Goal: Information Seeking & Learning: Find specific page/section

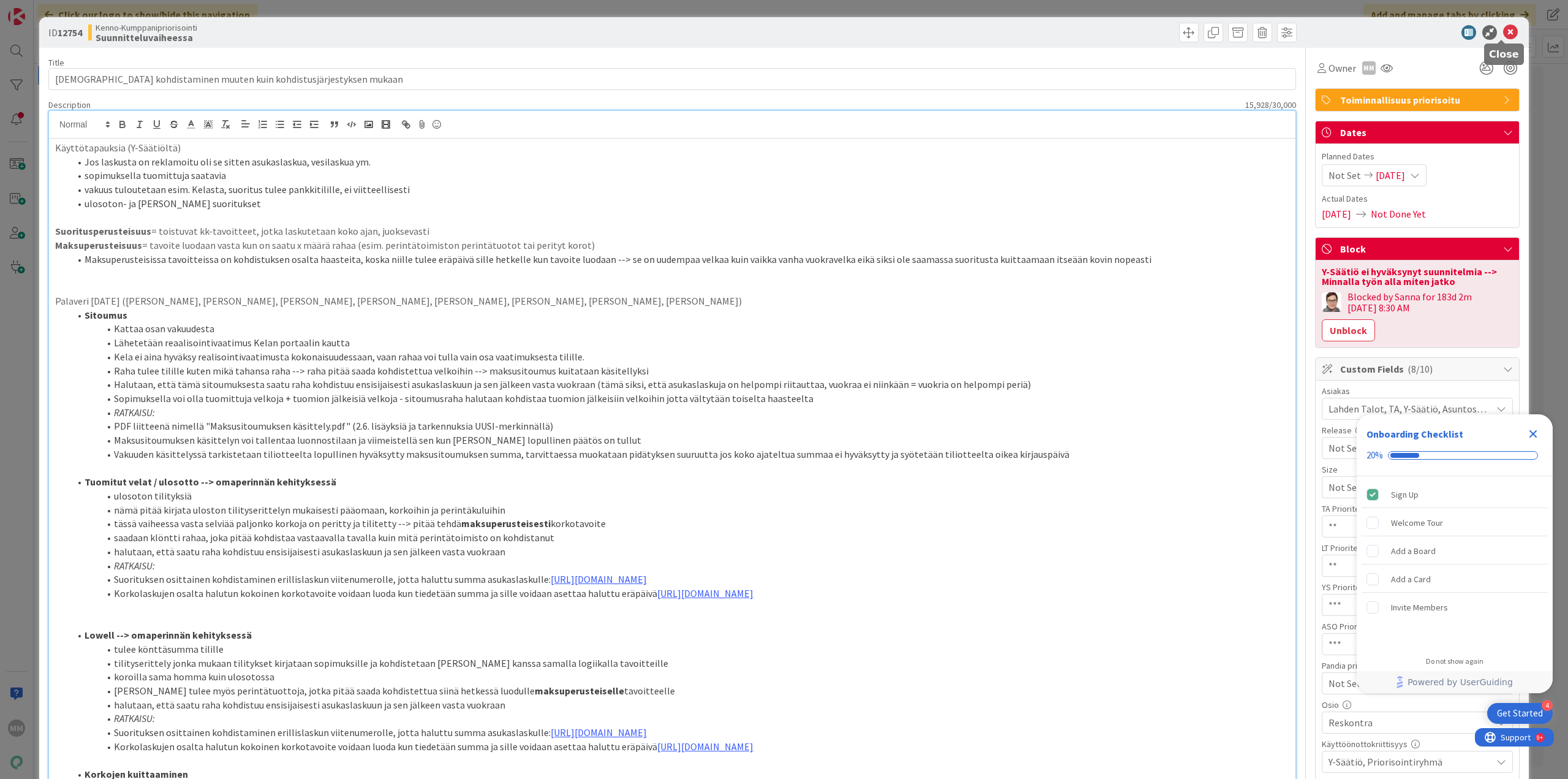
click at [1503, 30] on icon at bounding box center [1510, 33] width 15 height 15
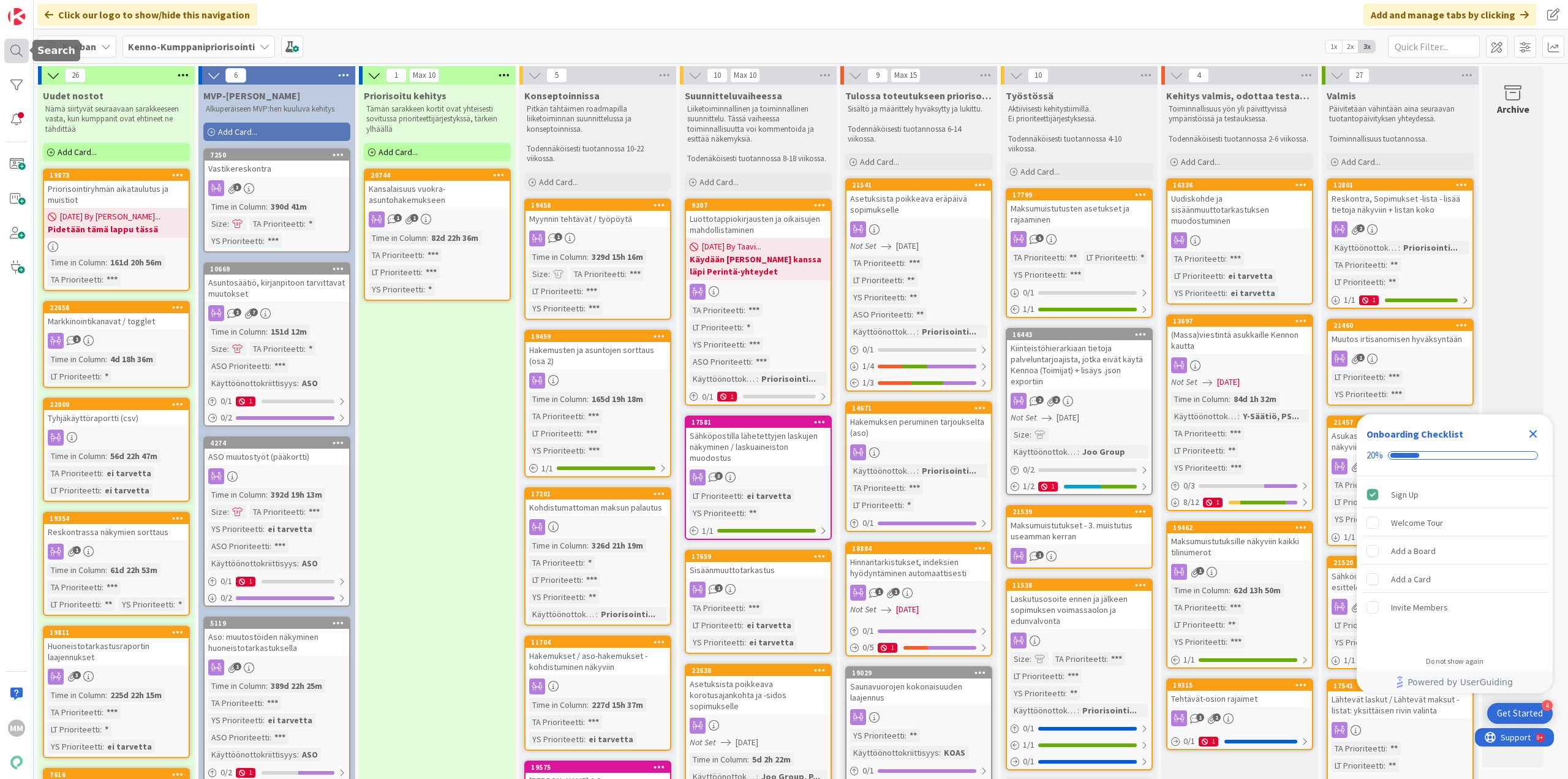
click at [16, 54] on div at bounding box center [16, 51] width 25 height 25
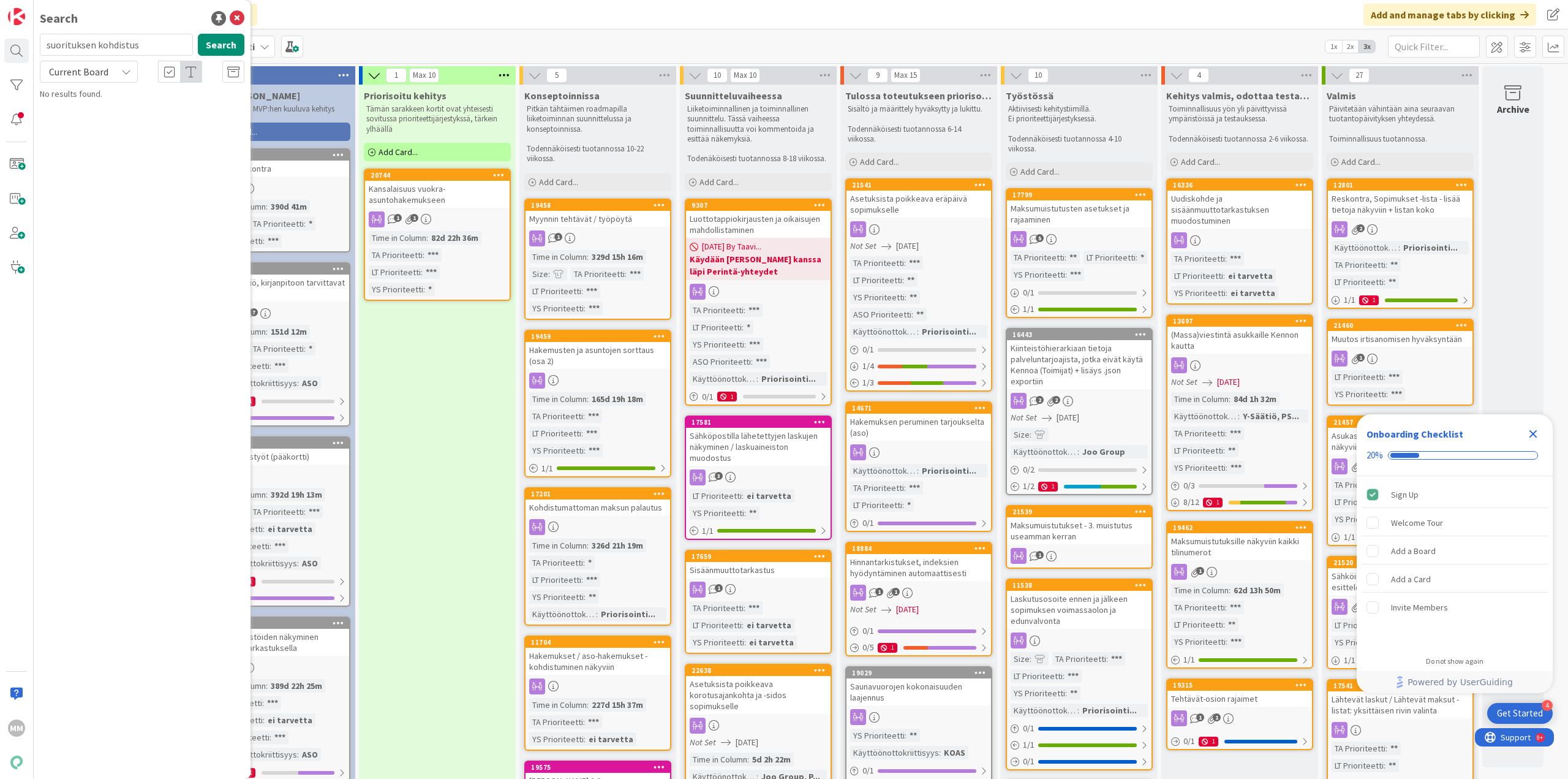
click at [102, 47] on input "suorituksen kohdistus" at bounding box center [116, 44] width 153 height 22
click at [126, 78] on div "Current Board" at bounding box center [88, 72] width 98 height 22
click at [100, 120] on span "All Boards" at bounding box center [110, 123] width 128 height 18
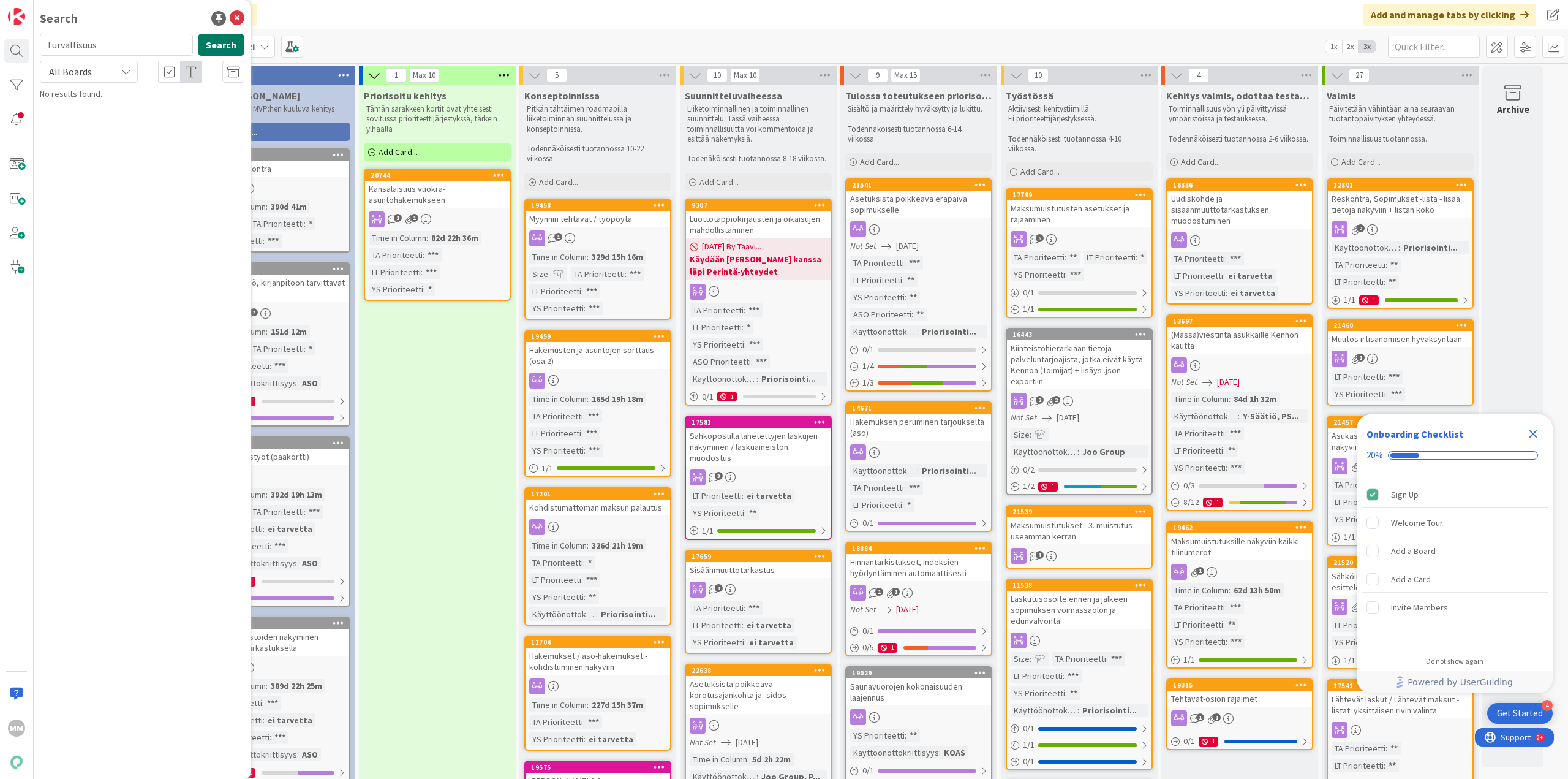
click at [221, 49] on button "Search" at bounding box center [221, 44] width 47 height 22
click at [142, 44] on input "Turvallisuus" at bounding box center [116, 44] width 153 height 22
click at [142, 44] on input "Turvallisuus" at bounding box center [116, 44] width 153 height 22
type input "a"
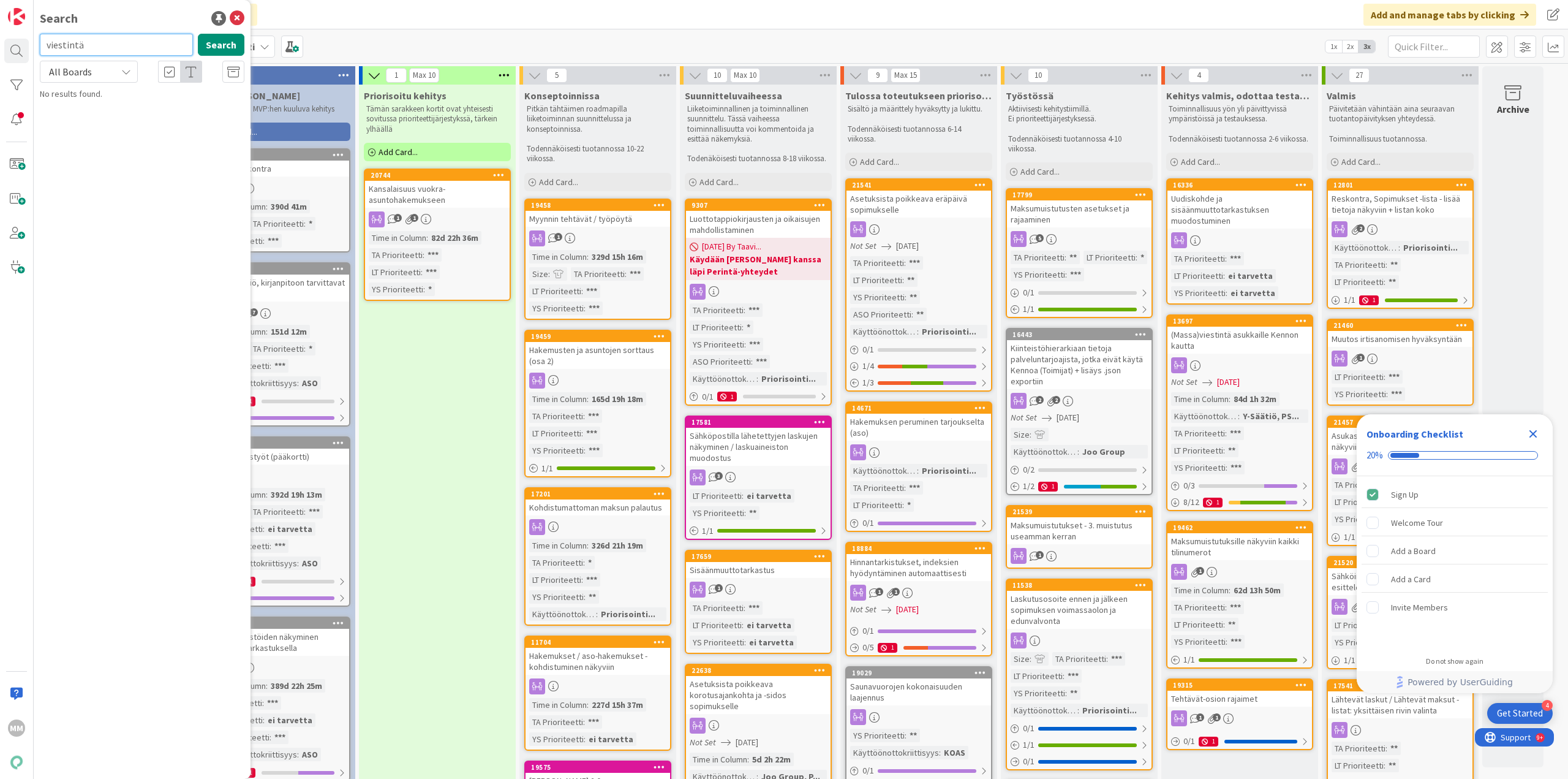
type input "viestintä"
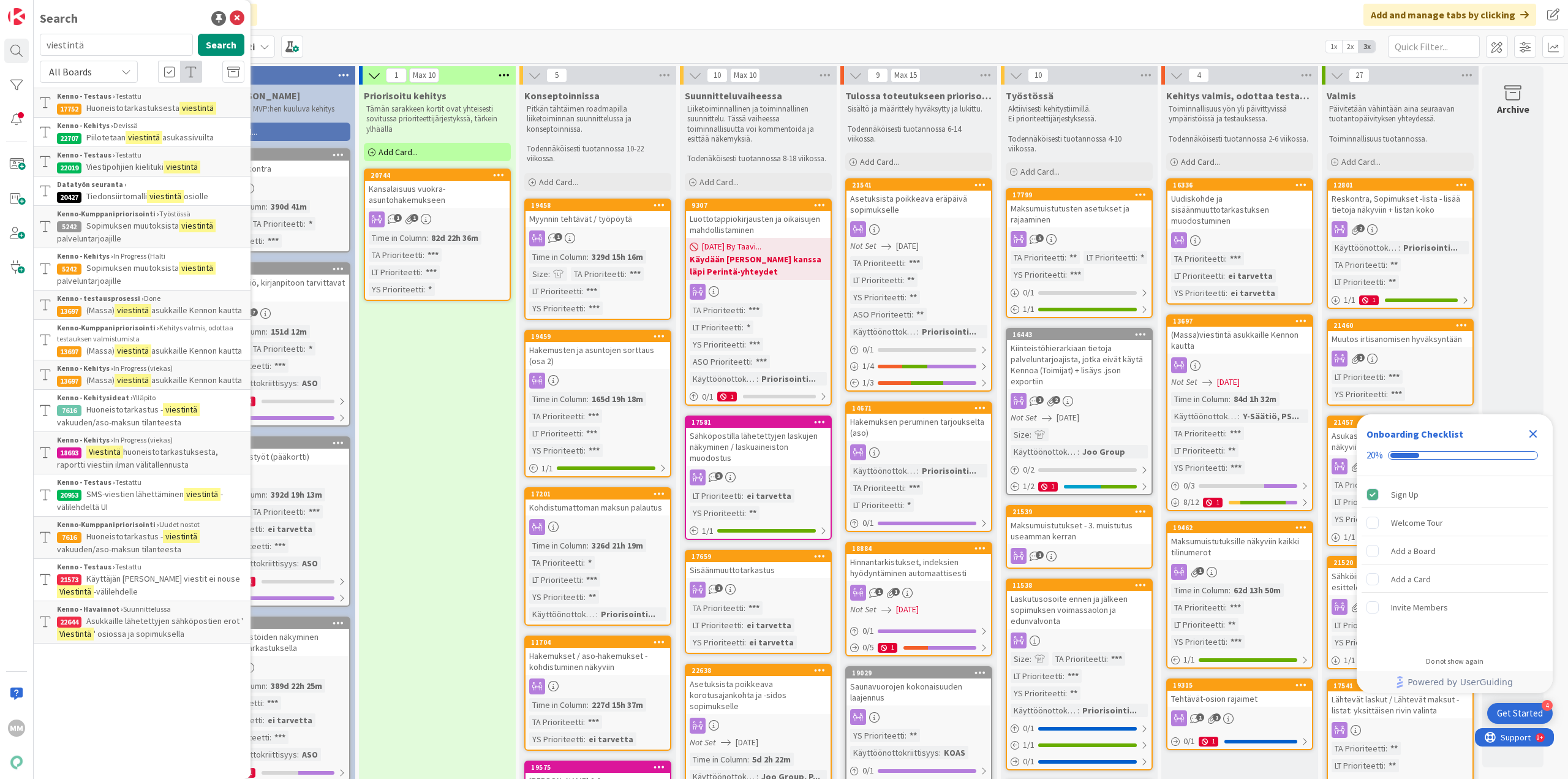
click at [118, 72] on div "All Boards" at bounding box center [88, 72] width 98 height 22
click at [118, 71] on div "All Boards" at bounding box center [88, 72] width 98 height 22
click at [106, 122] on span "All Boards" at bounding box center [110, 123] width 128 height 18
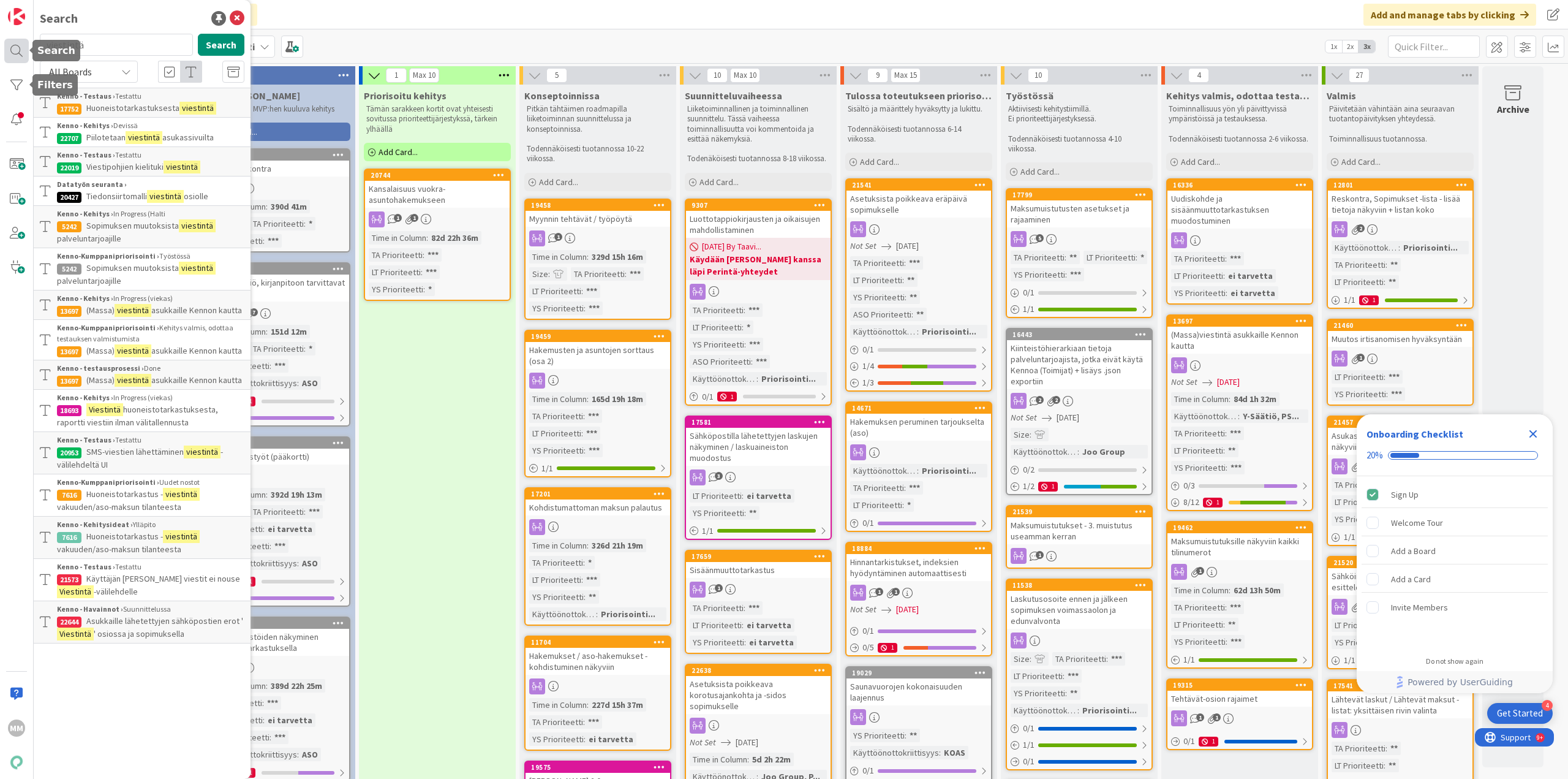
click at [23, 53] on div at bounding box center [16, 51] width 25 height 25
click at [105, 44] on input "viestintä" at bounding box center [116, 44] width 153 height 22
click at [181, 133] on span "asukassivuilta" at bounding box center [188, 137] width 52 height 11
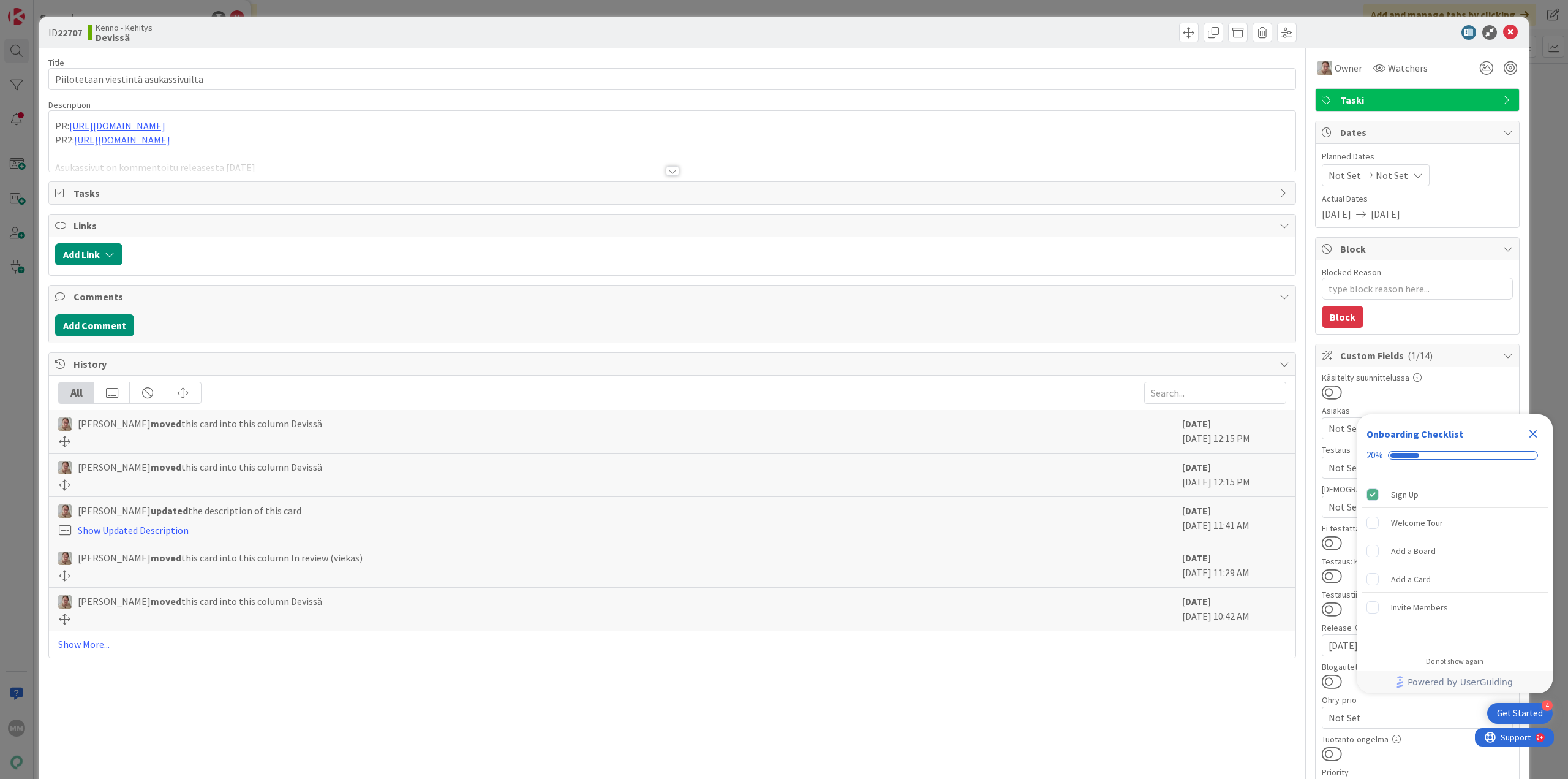
type textarea "x"
click at [669, 170] on div at bounding box center [672, 171] width 13 height 10
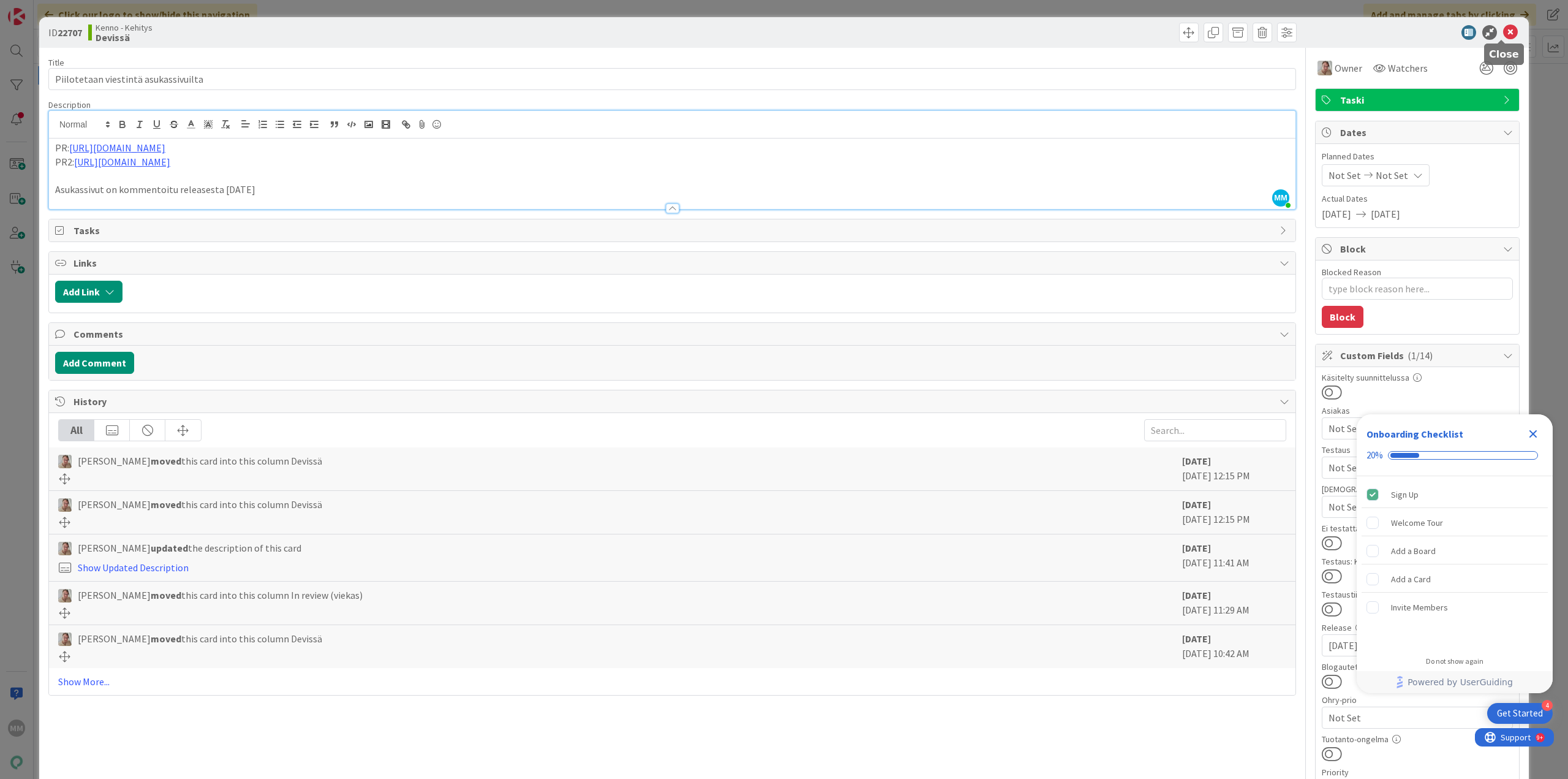
click at [1503, 30] on icon at bounding box center [1510, 33] width 15 height 15
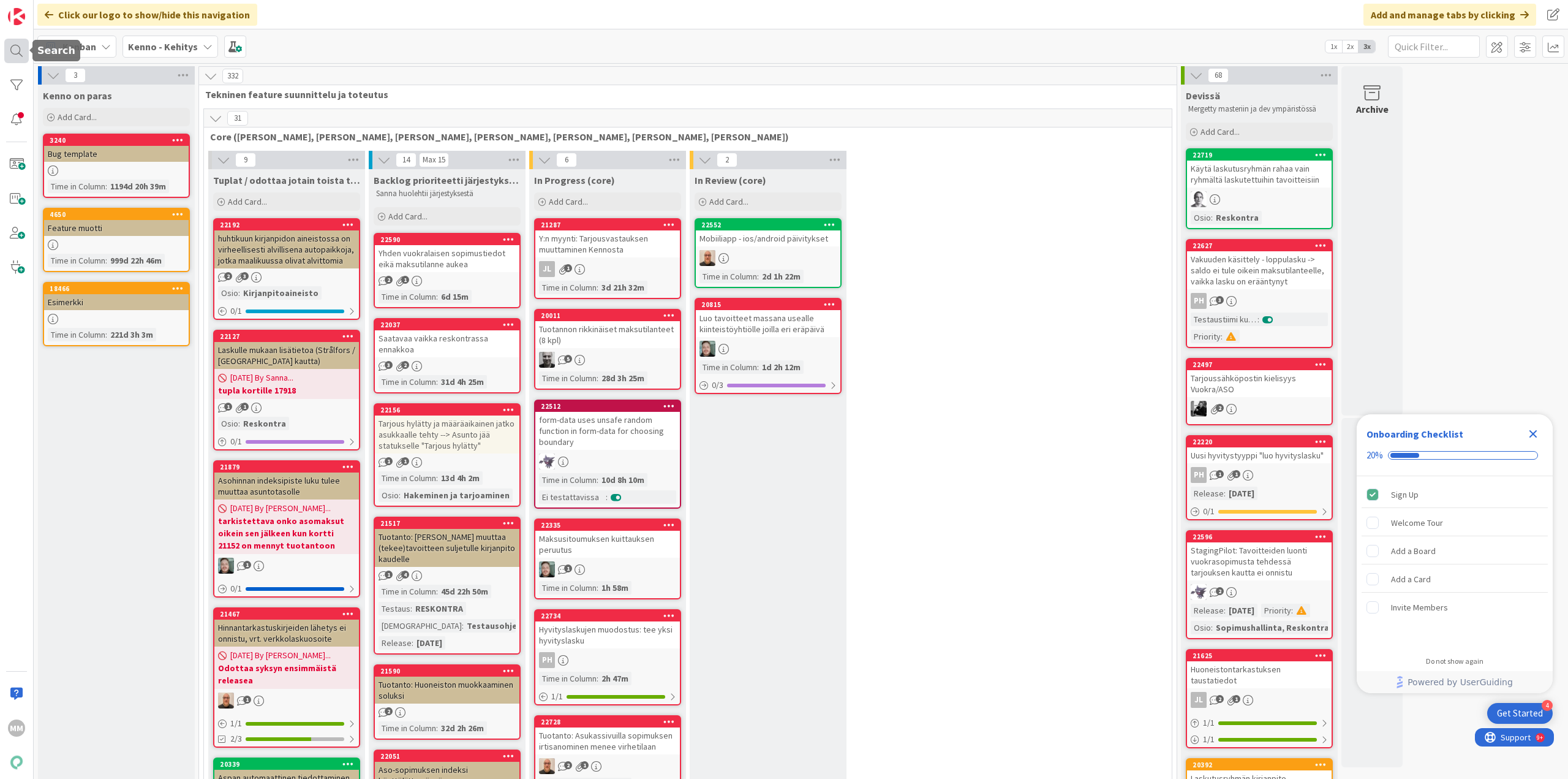
click at [17, 54] on div at bounding box center [16, 51] width 25 height 25
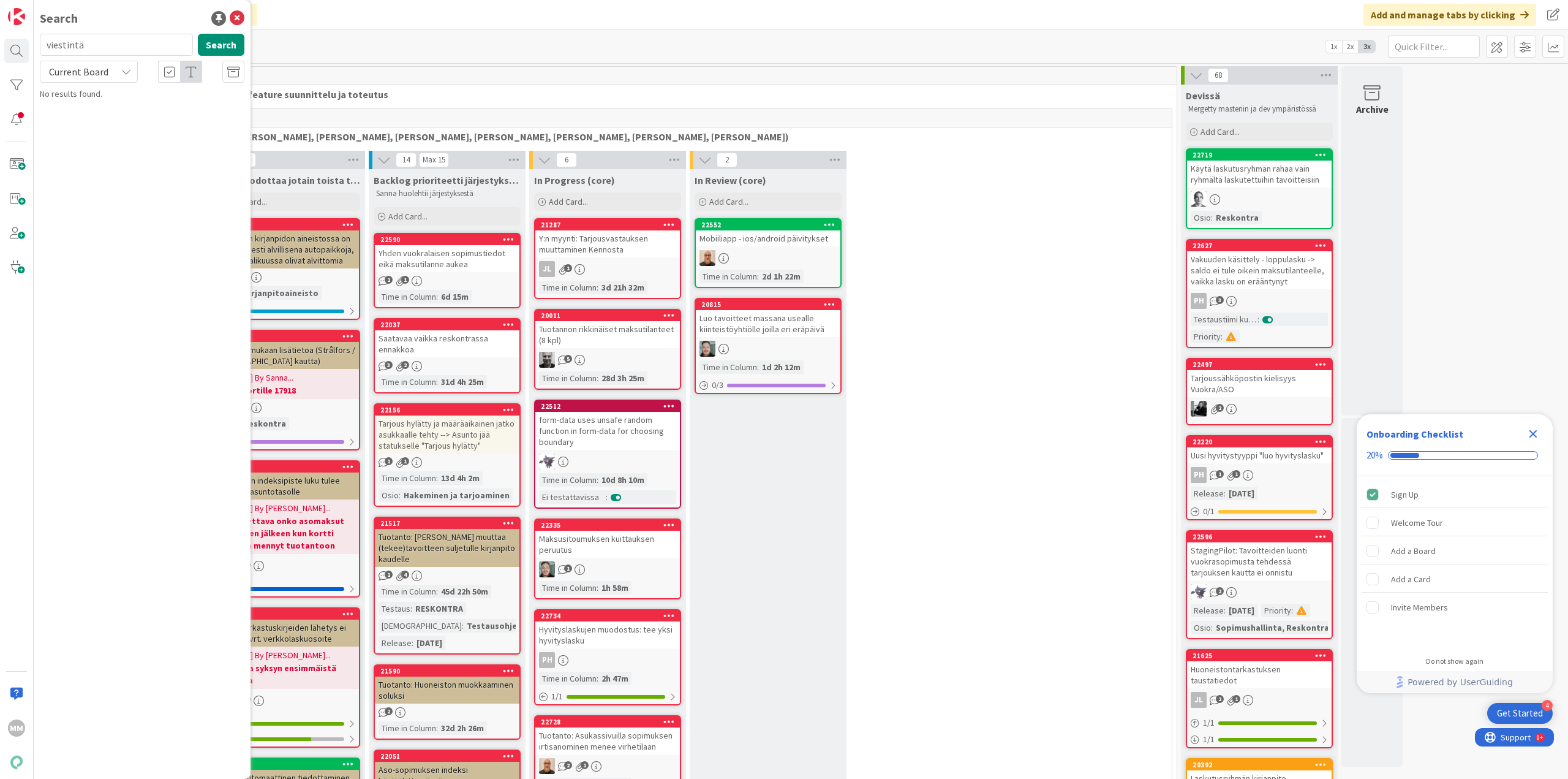
click at [110, 45] on input "viestintä" at bounding box center [116, 44] width 153 height 22
type input "v"
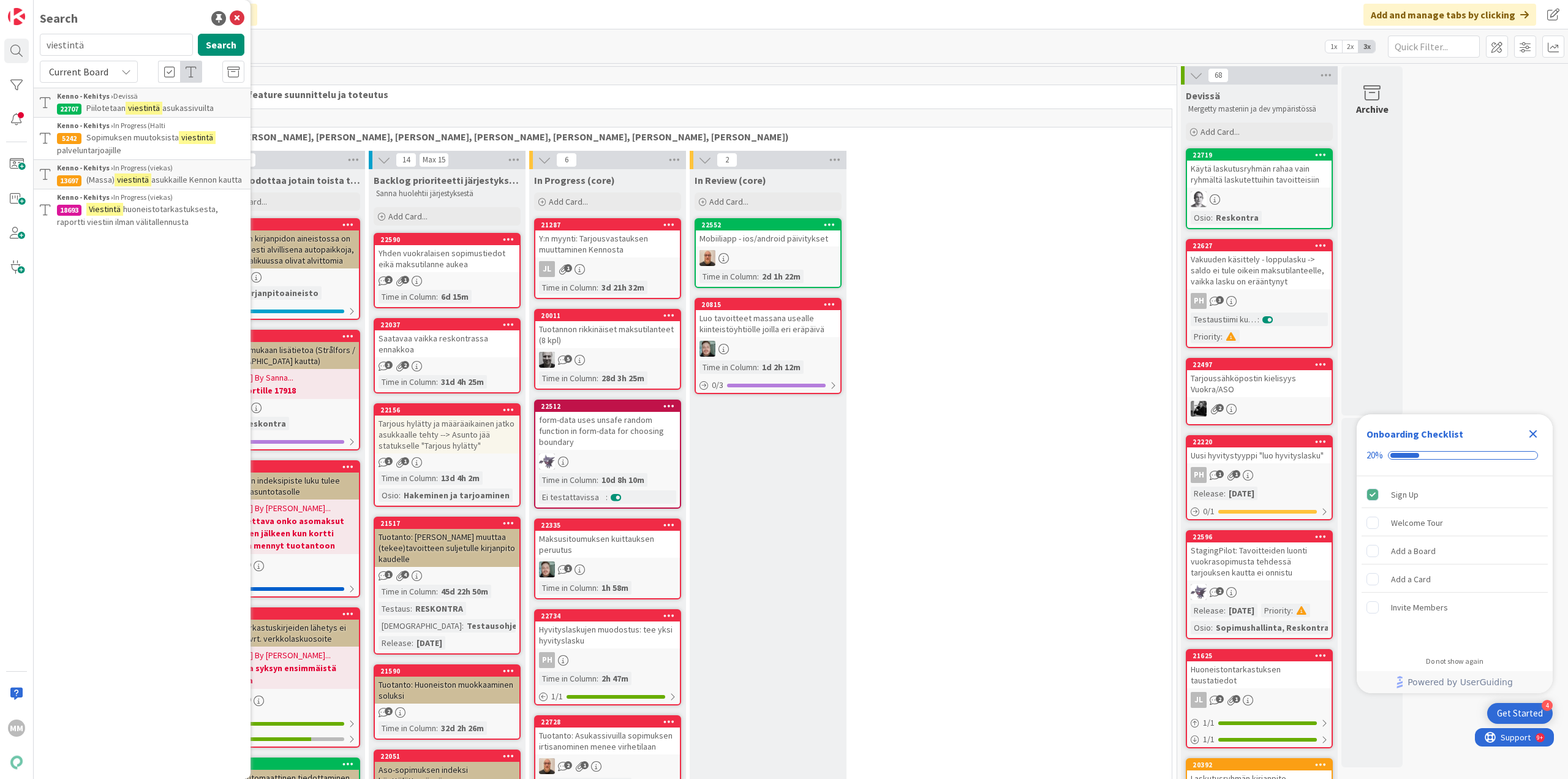
click at [106, 75] on span "Current Board" at bounding box center [79, 72] width 59 height 12
click at [106, 119] on span "All Boards" at bounding box center [110, 123] width 128 height 18
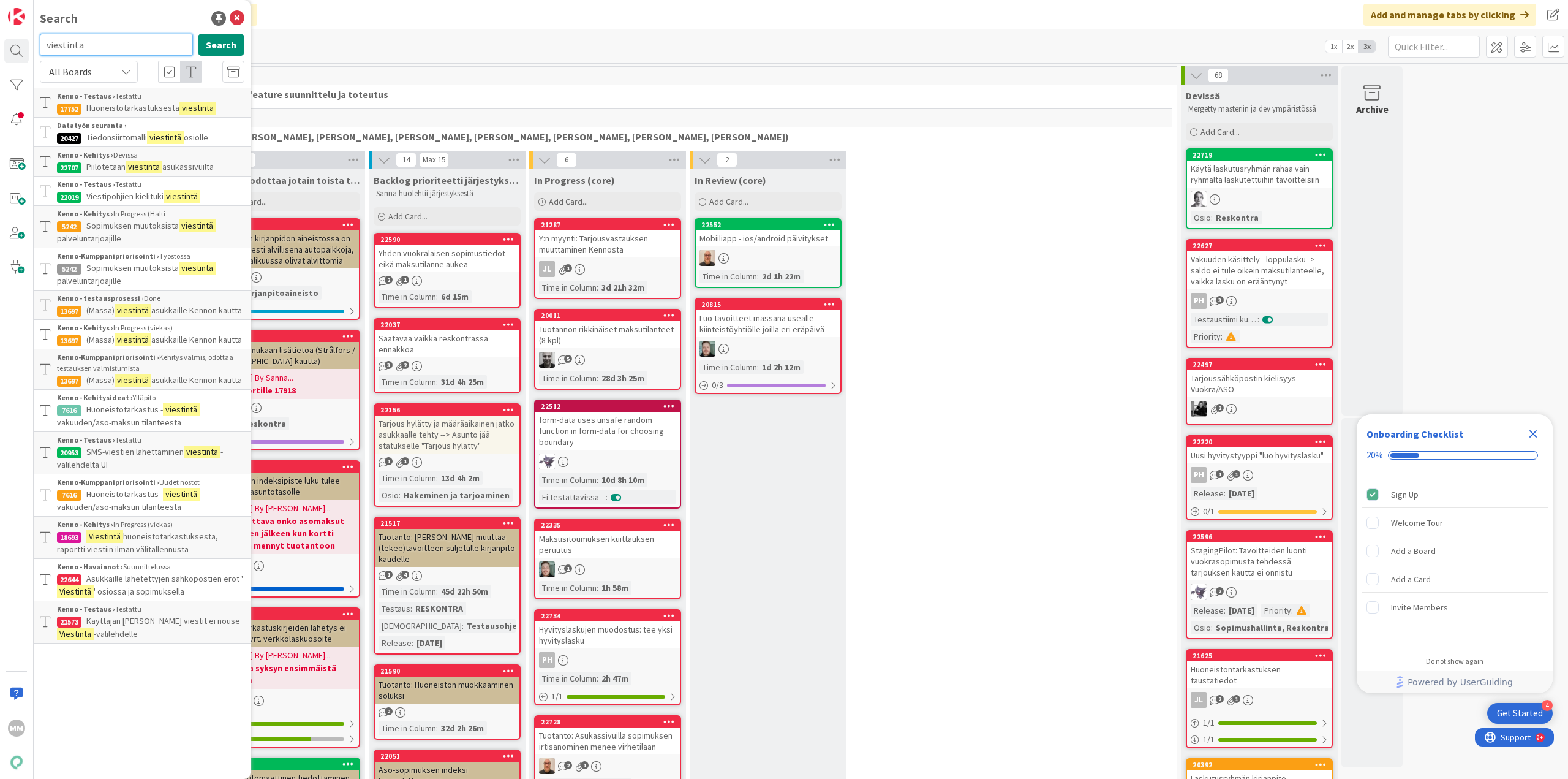
click at [119, 47] on input "viestintä" at bounding box center [116, 44] width 153 height 22
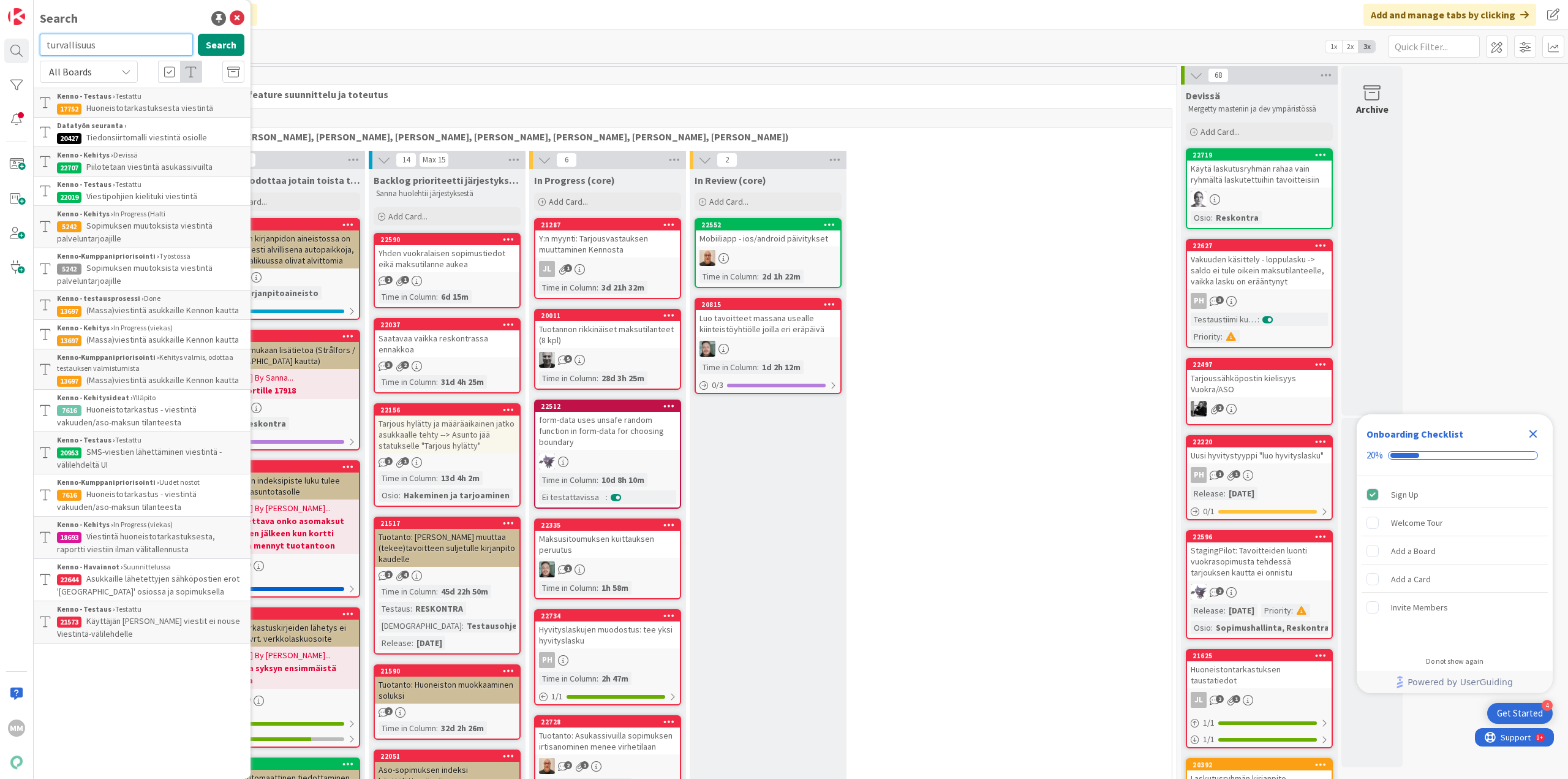
type input "turvallisuus"
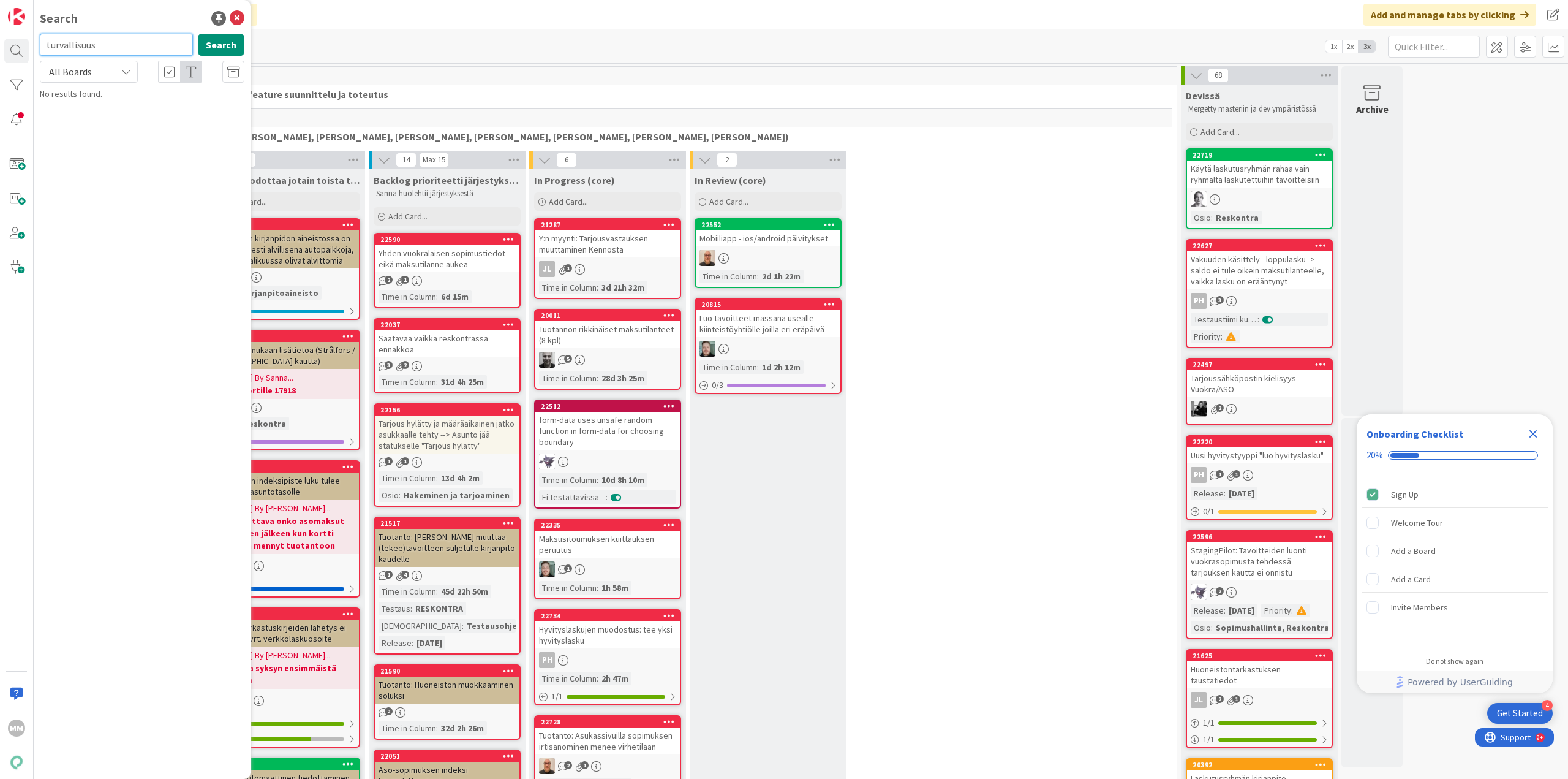
click at [117, 49] on input "turvallisuus" at bounding box center [116, 44] width 153 height 22
click at [1447, 42] on input "text" at bounding box center [1434, 46] width 92 height 22
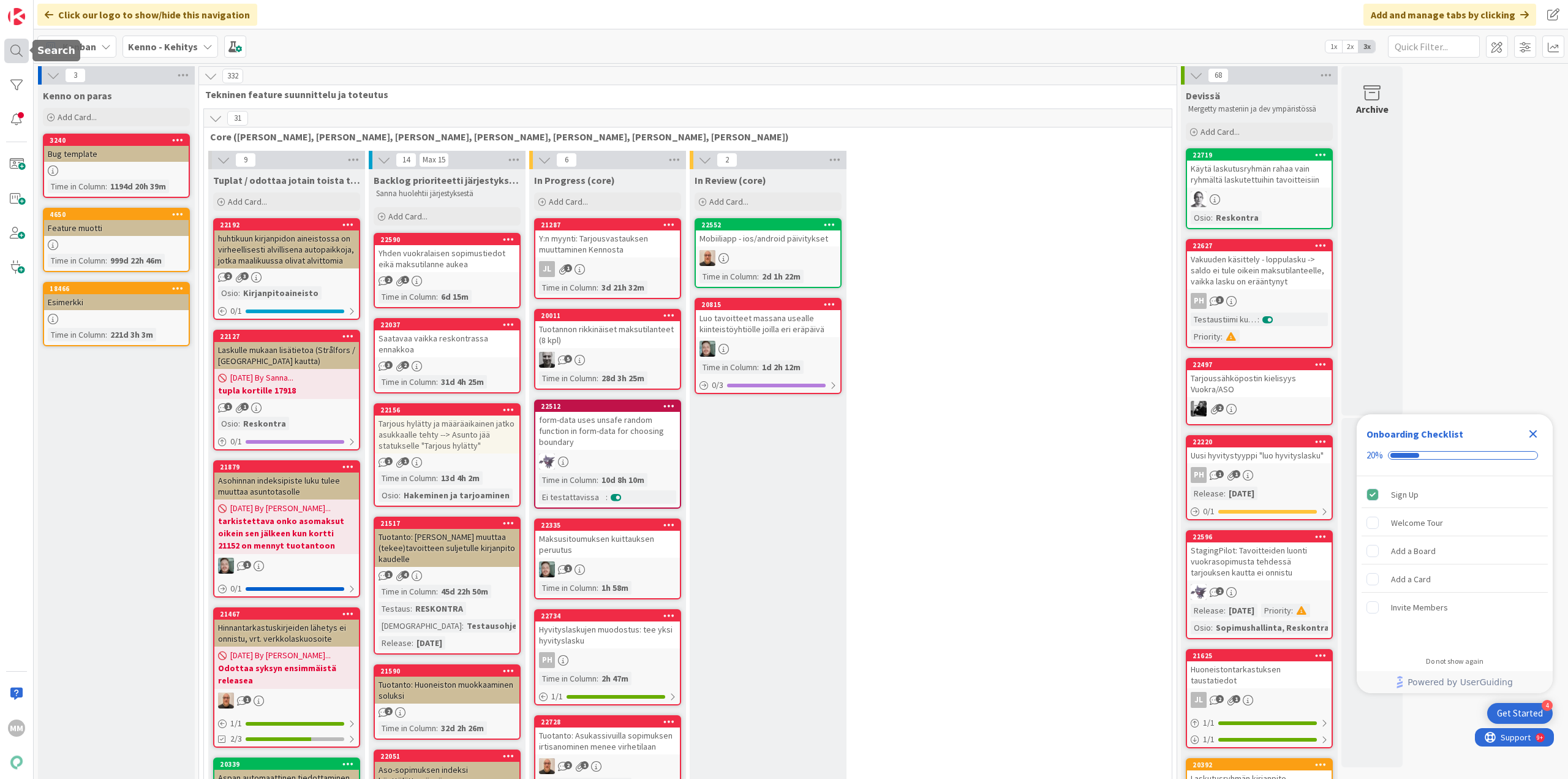
click at [21, 52] on div at bounding box center [16, 51] width 25 height 25
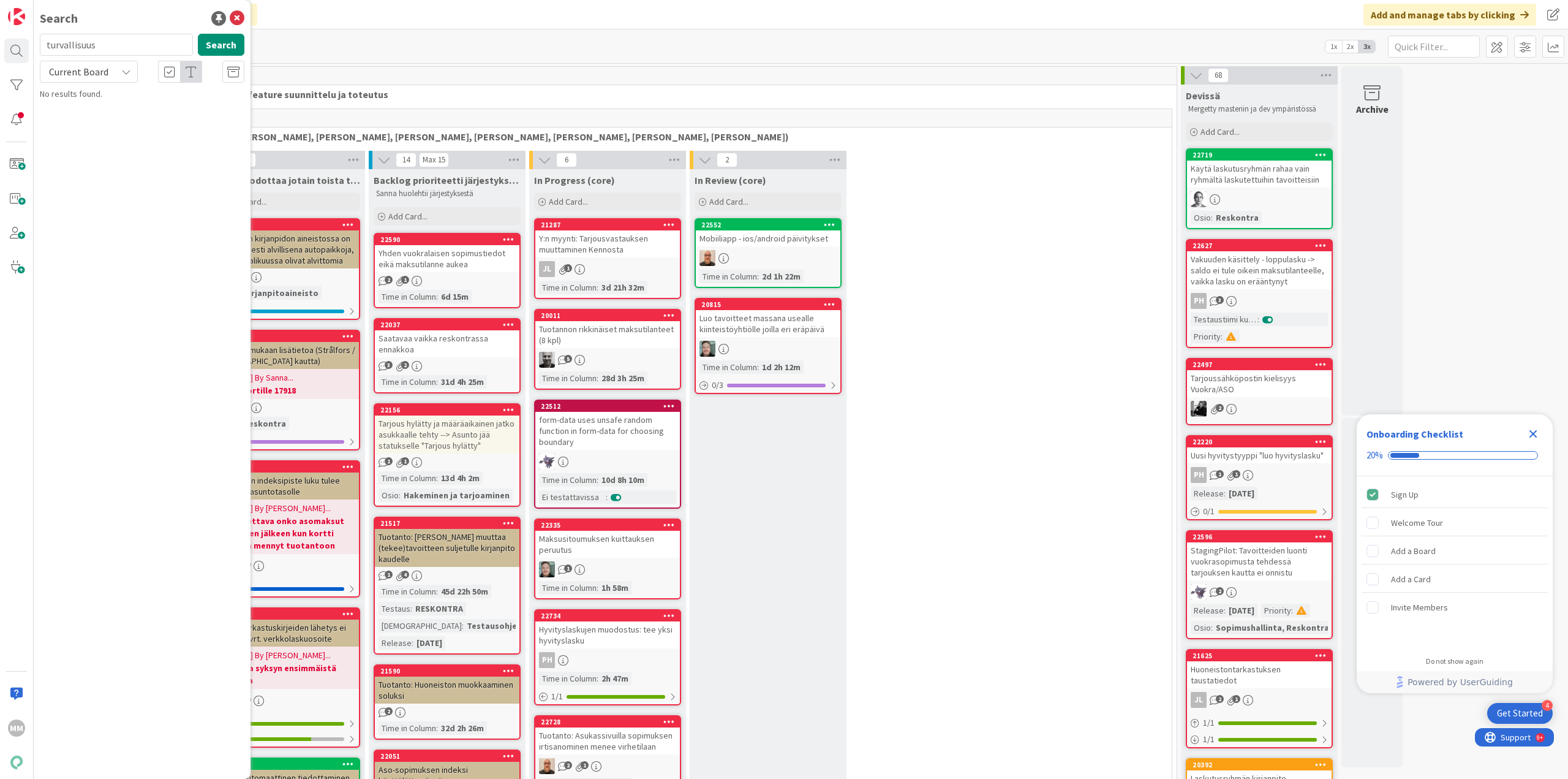
click at [122, 63] on div "Current Board" at bounding box center [88, 72] width 98 height 22
click at [134, 114] on span "All Boards" at bounding box center [110, 123] width 128 height 18
click at [118, 42] on input "turvallisuus" at bounding box center [116, 44] width 153 height 22
